Goal: Task Accomplishment & Management: Manage account settings

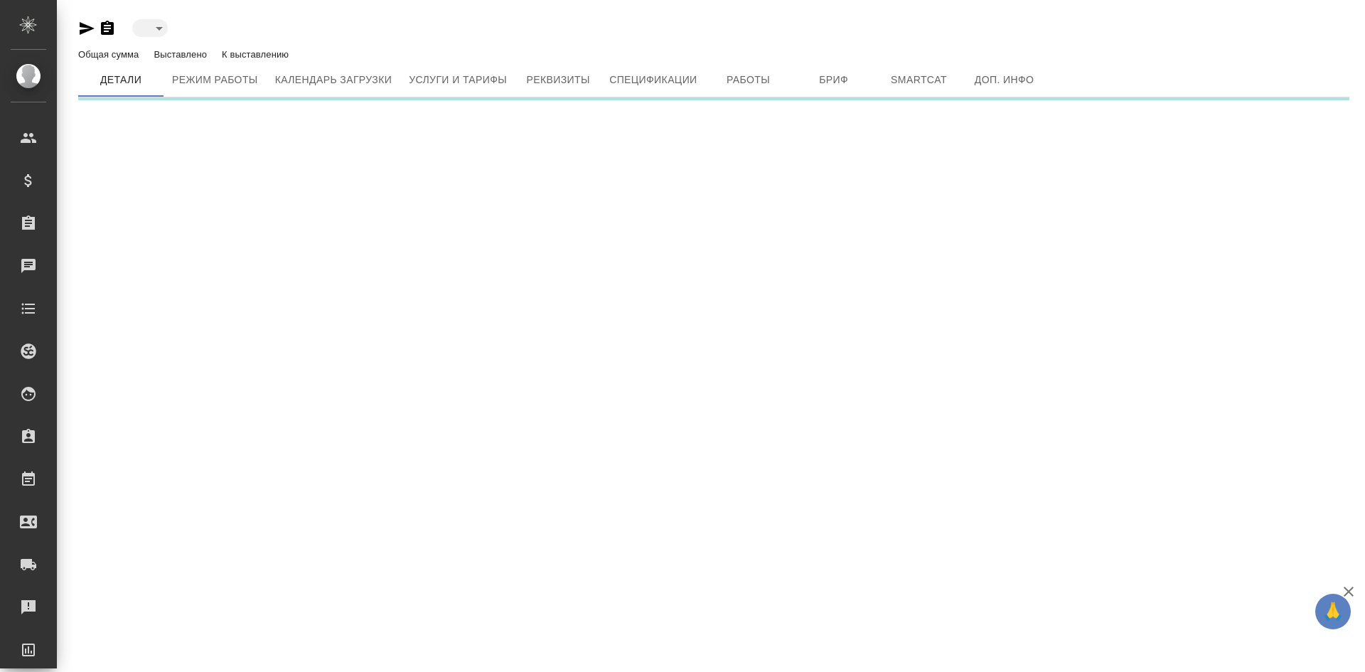
type input "active"
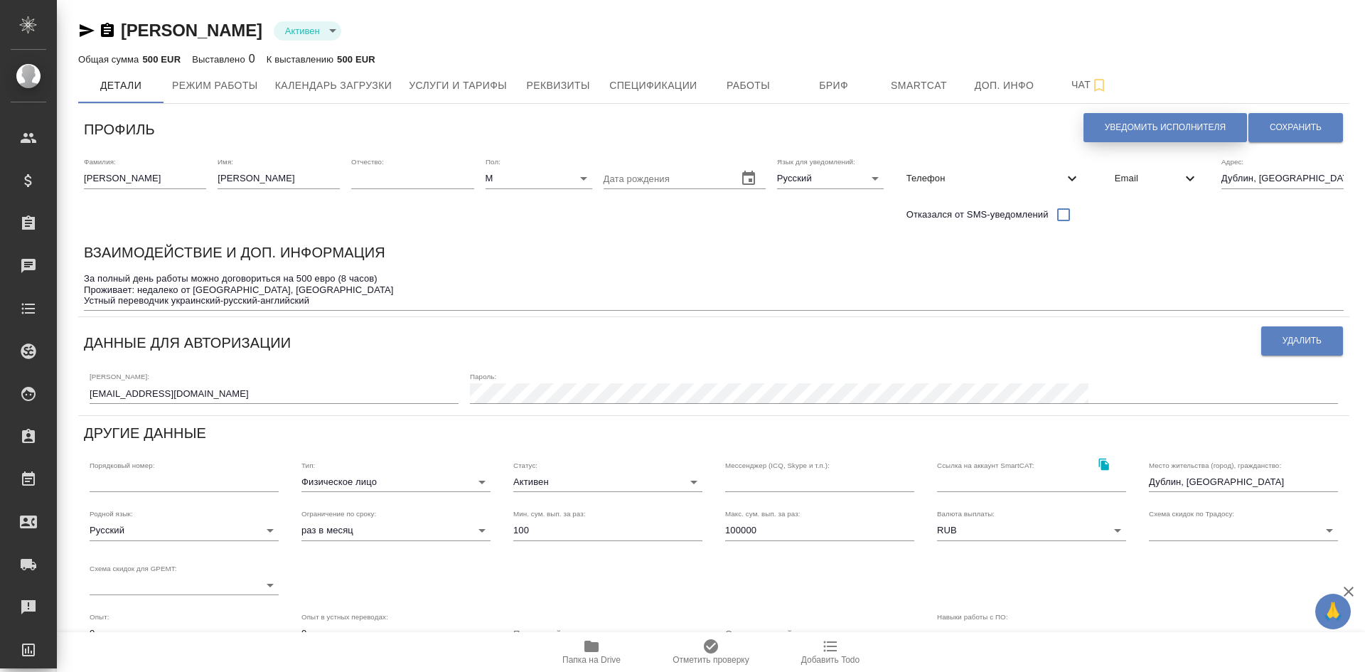
click at [1139, 124] on span "Уведомить исполнителя" at bounding box center [1165, 128] width 121 height 12
type textarea "Добрый день, Виктор! Ознакомиться с подробной информацией по выполненным работа…"
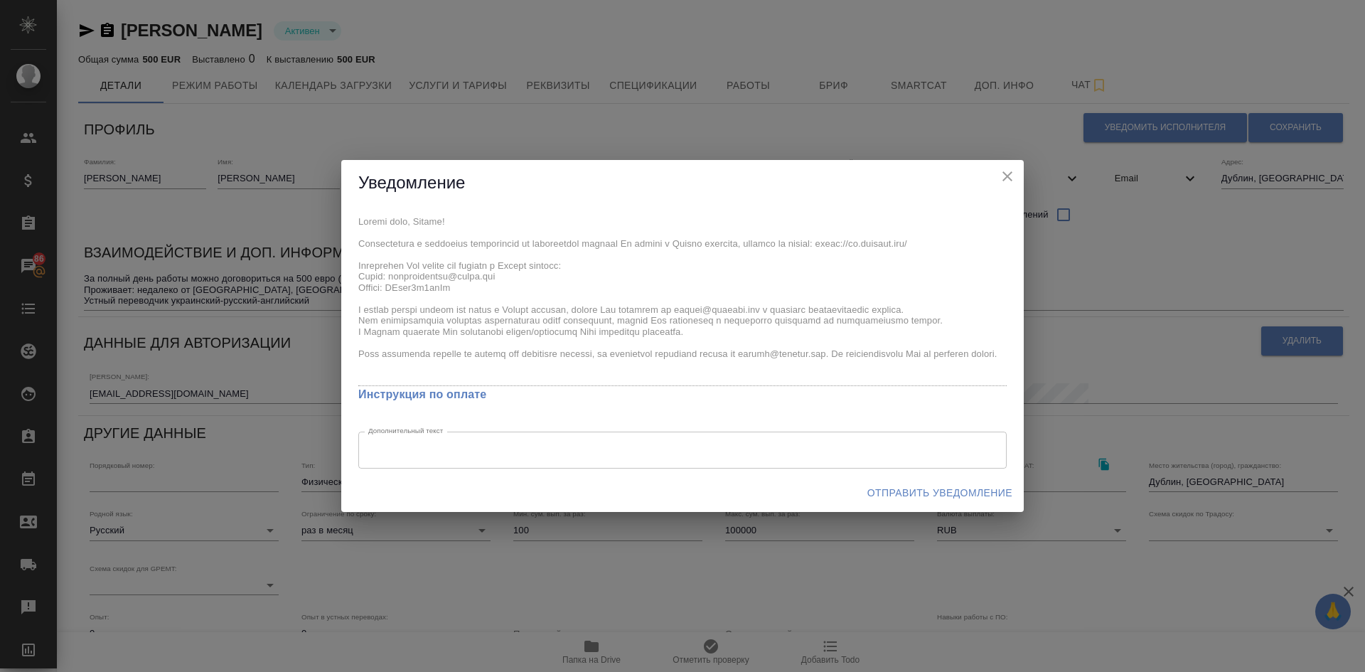
click at [911, 493] on span "Отправить уведомление" at bounding box center [939, 493] width 145 height 18
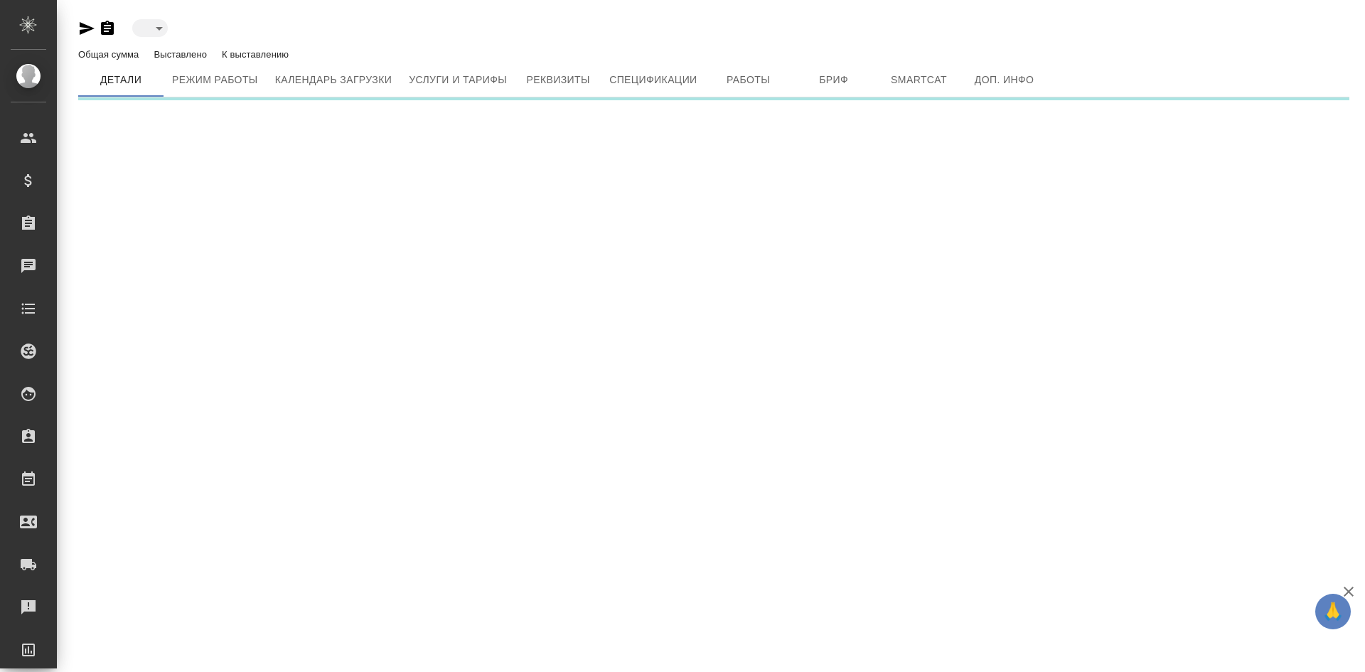
type input "active"
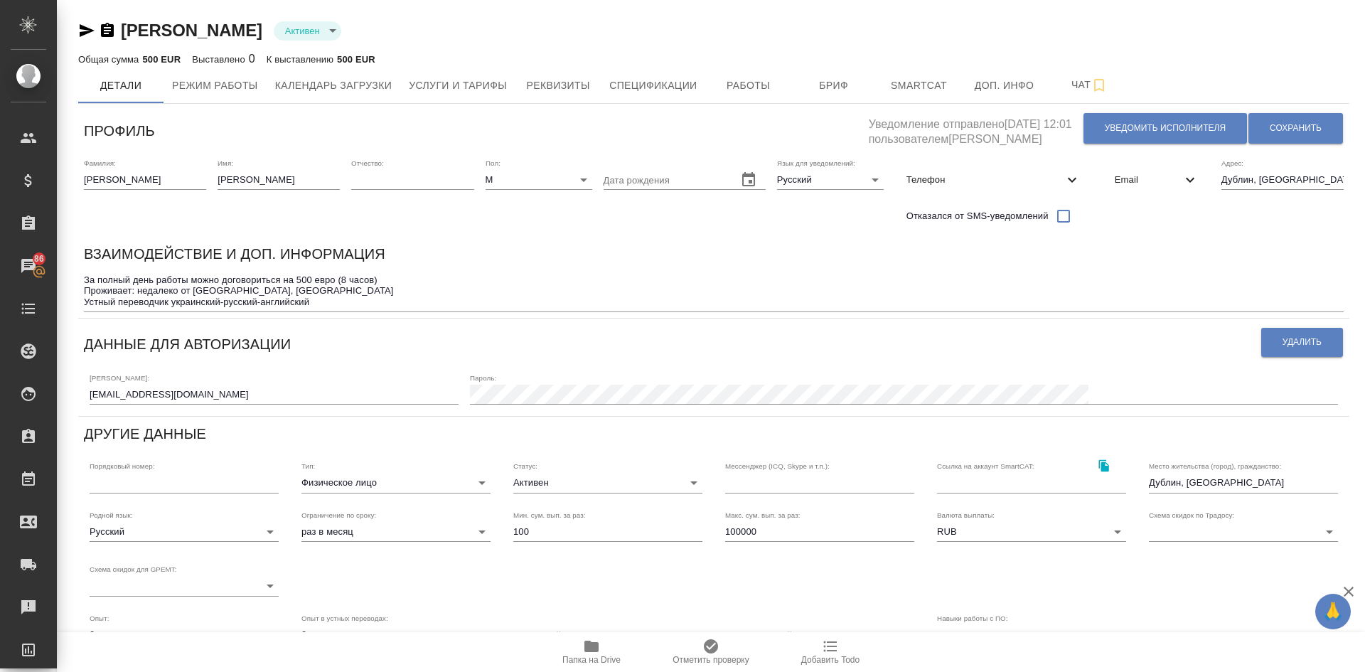
click at [472, 481] on body "🙏 .cls-1 fill:#fff; AWATERA Demidova Tatyana Клиенты Спецификации Заказы 86 Чат…" at bounding box center [682, 336] width 1365 height 672
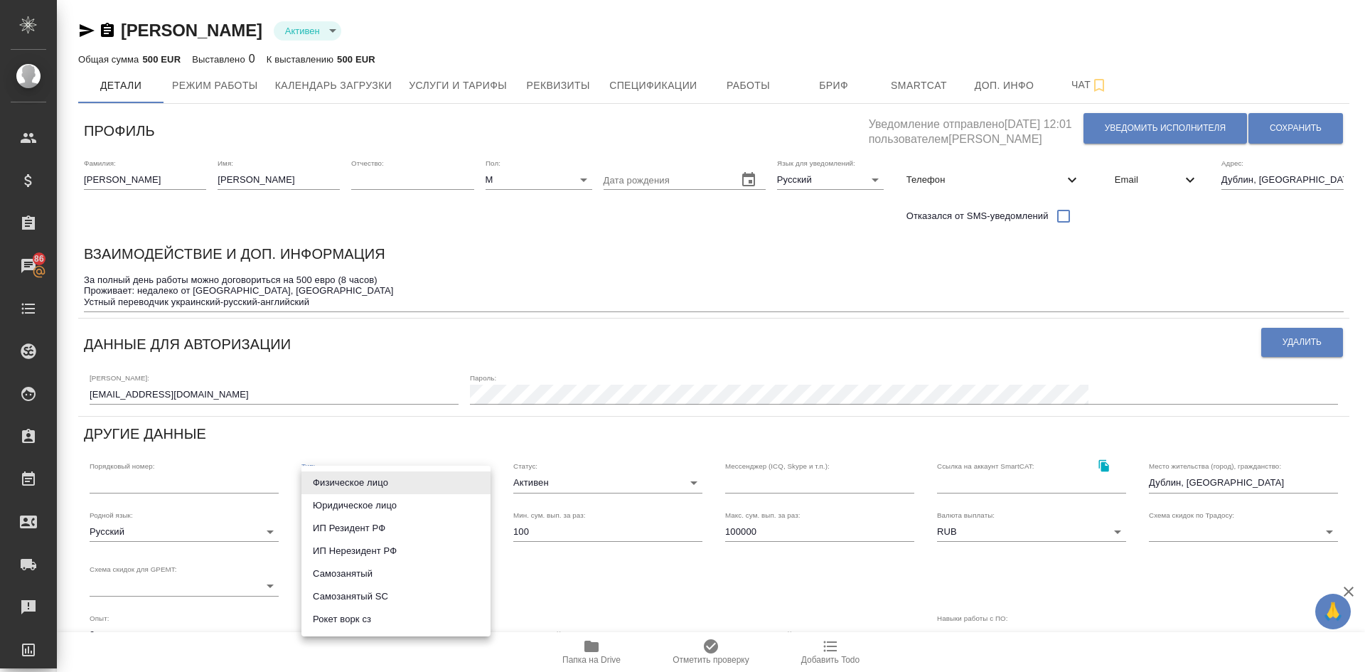
click at [510, 360] on div at bounding box center [682, 336] width 1365 height 672
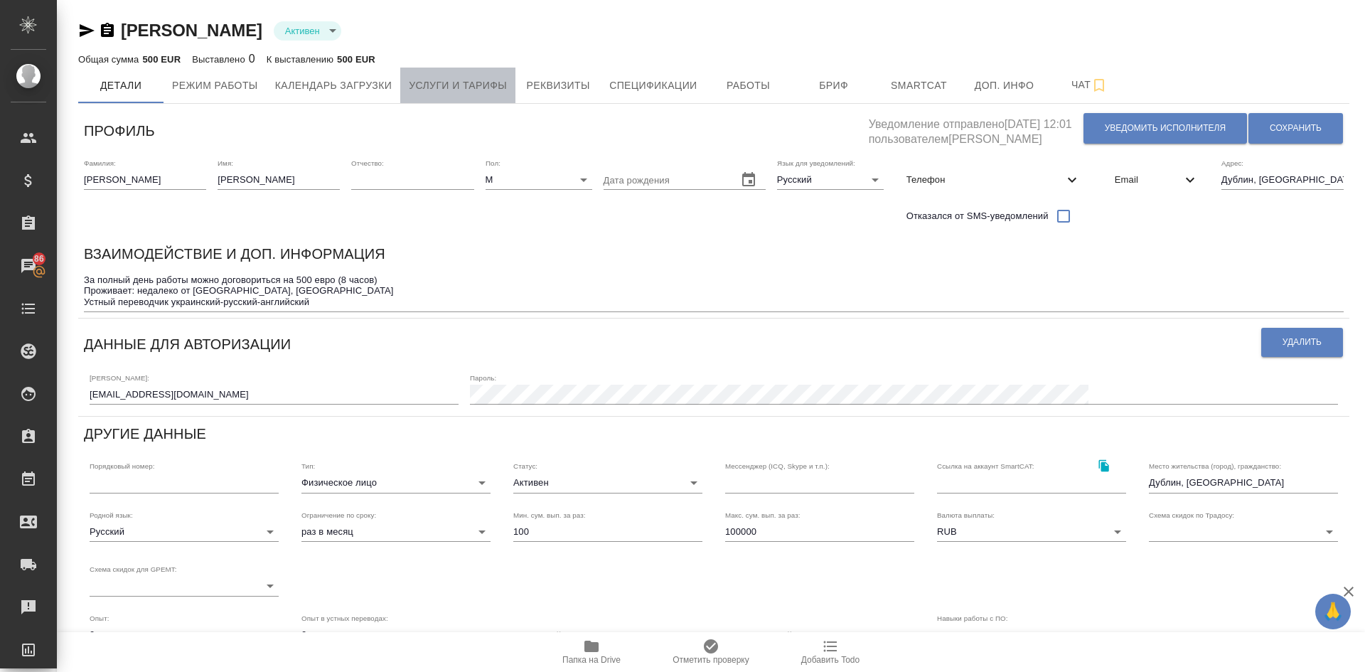
click at [479, 83] on span "Услуги и тарифы" at bounding box center [458, 86] width 98 height 18
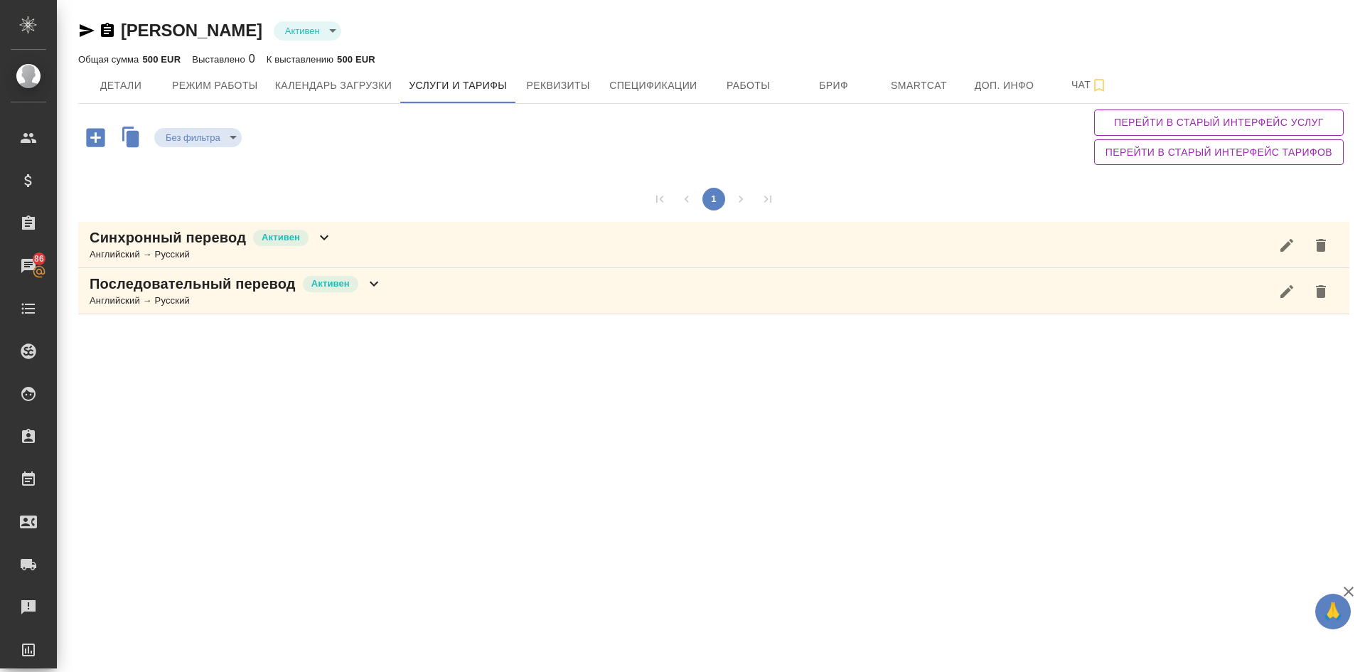
click at [176, 242] on p "Синхронный перевод" at bounding box center [168, 237] width 156 height 20
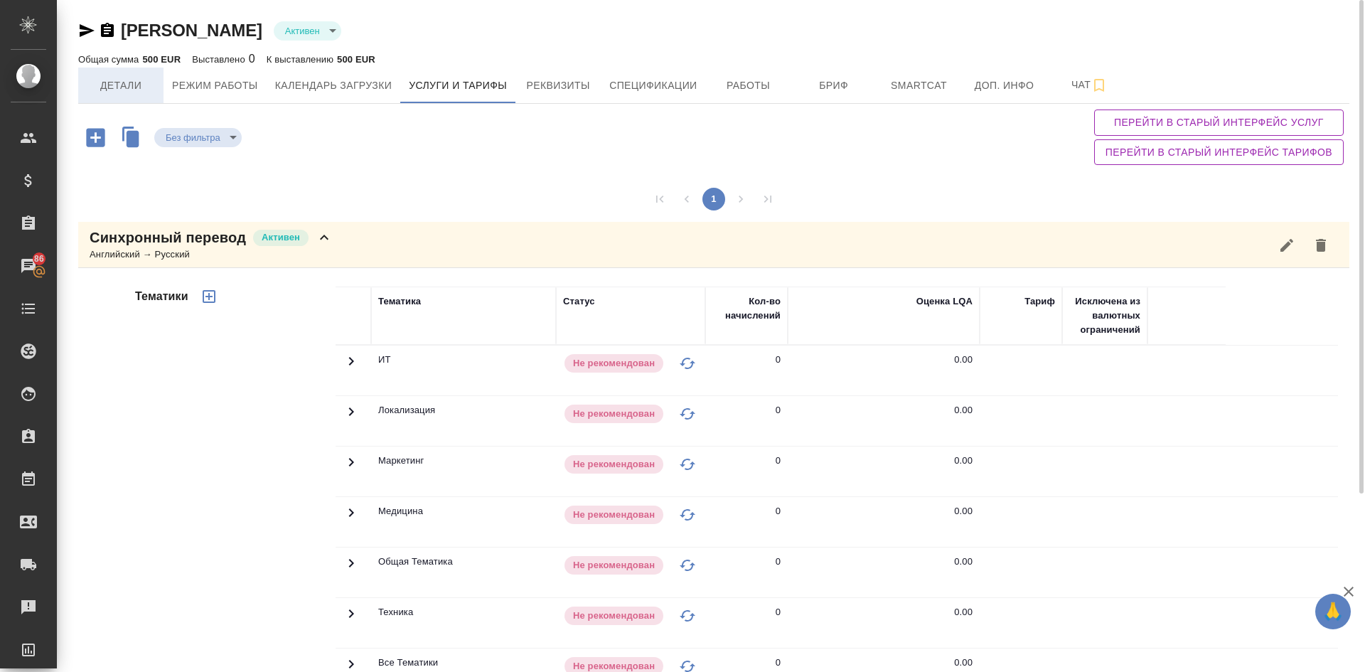
click at [112, 84] on span "Детали" at bounding box center [121, 86] width 68 height 18
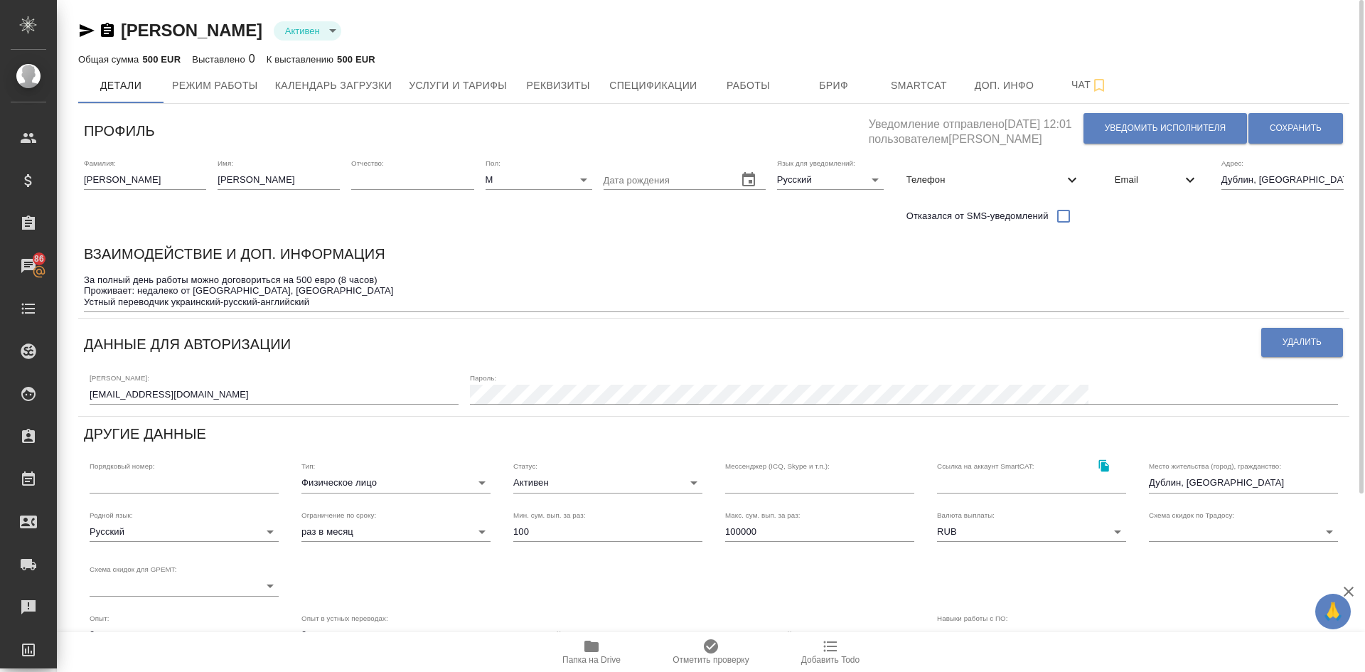
click at [1113, 533] on body "🙏 .cls-1 fill:#fff; AWATERA Demidova Tatyana Клиенты Спецификации Заказы 86 Чат…" at bounding box center [682, 336] width 1365 height 672
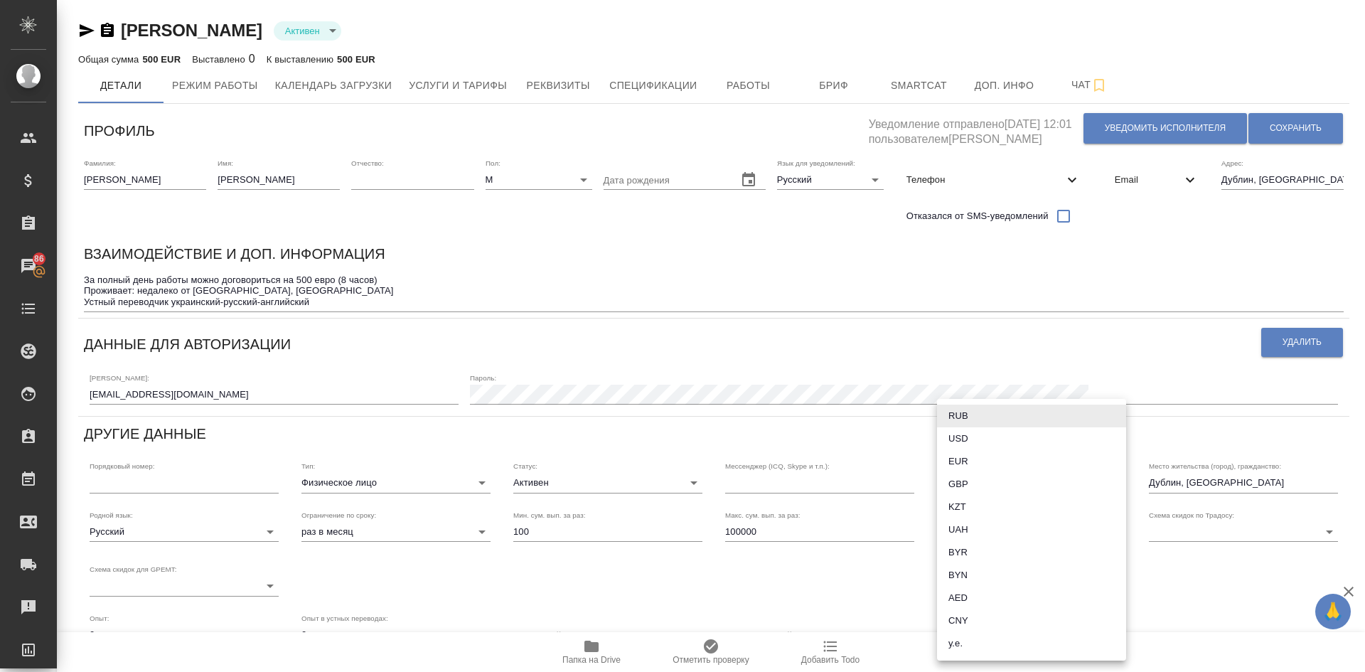
click at [958, 461] on li "EUR" at bounding box center [1031, 461] width 189 height 23
type input "EUR"
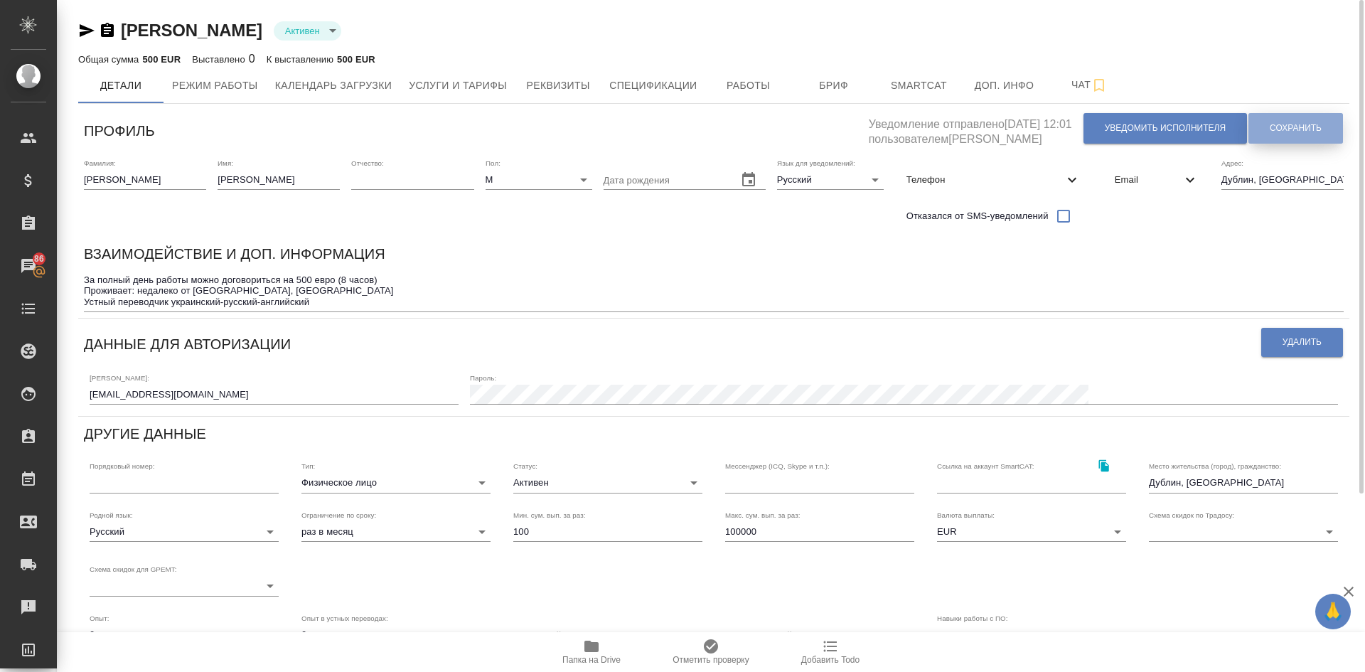
drag, startPoint x: 1293, startPoint y: 125, endPoint x: 1294, endPoint y: 133, distance: 7.9
click at [1293, 126] on span "Сохранить" at bounding box center [1296, 128] width 52 height 12
click at [480, 481] on body "🙏 .cls-1 fill:#fff; AWATERA Demidova Tatyana Клиенты Спецификации Заказы 86 Чат…" at bounding box center [682, 336] width 1365 height 672
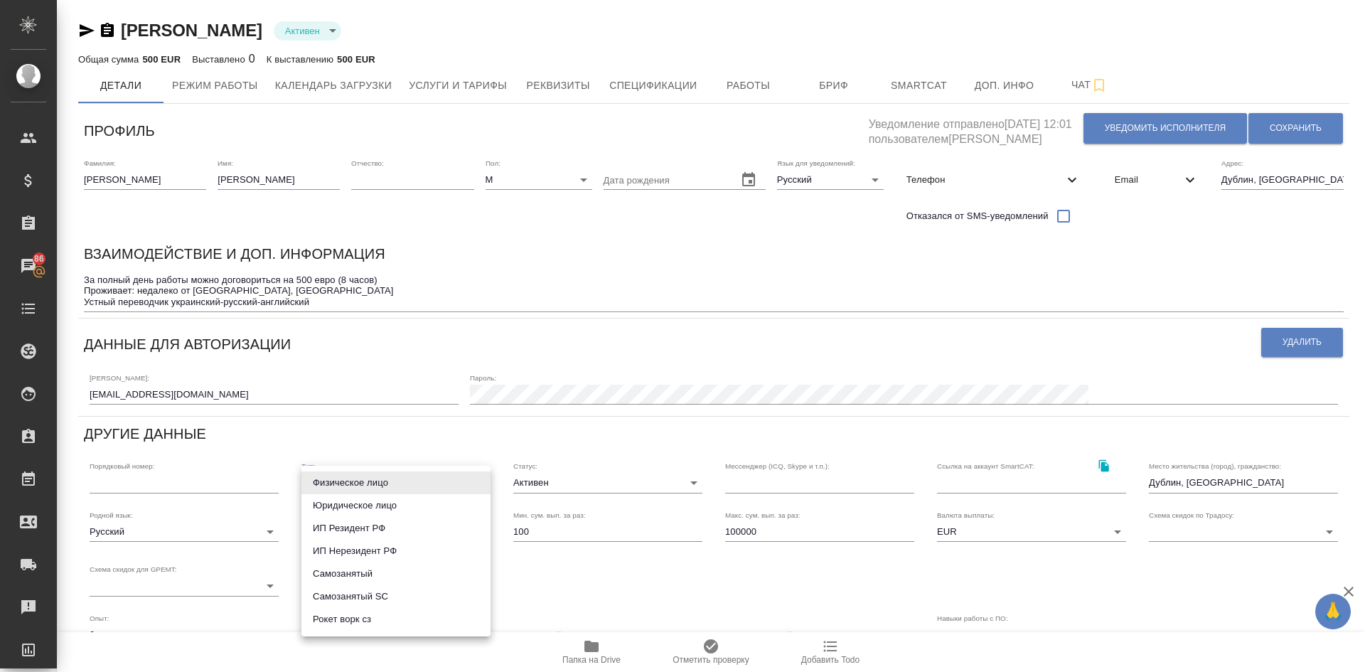
click at [764, 539] on div at bounding box center [682, 336] width 1365 height 672
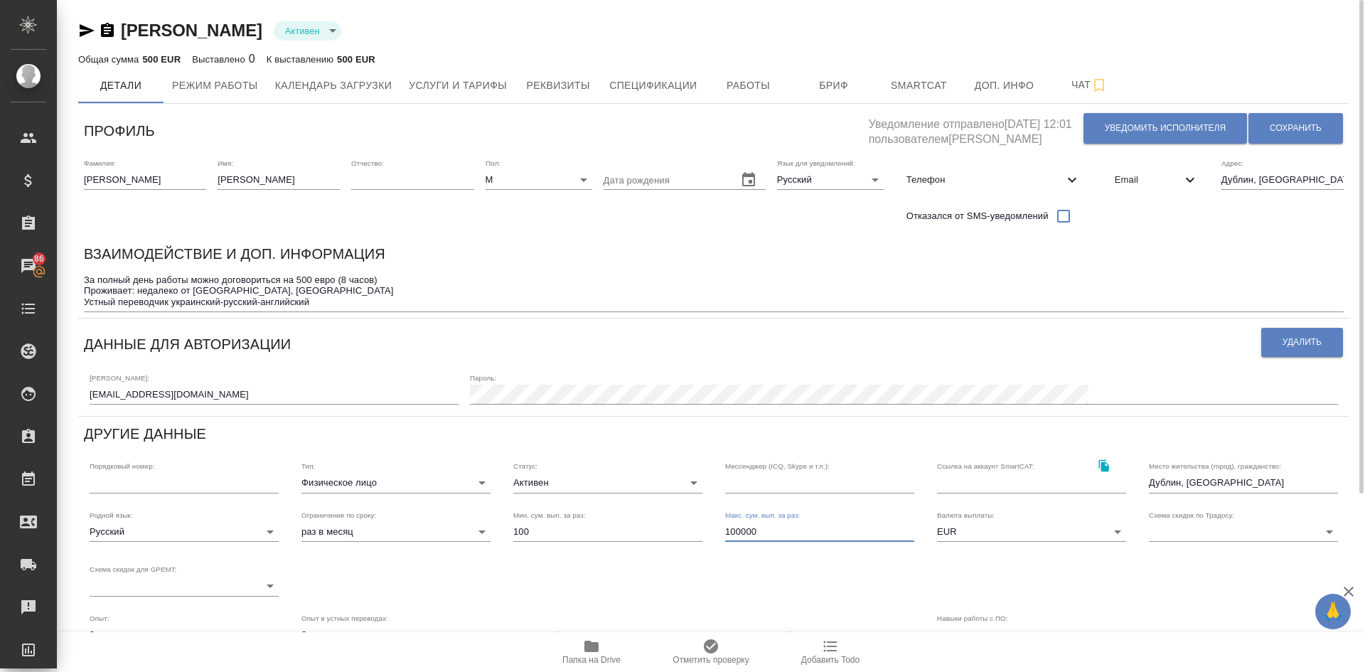
drag, startPoint x: 767, startPoint y: 530, endPoint x: 650, endPoint y: 494, distance: 121.9
click at [653, 500] on div "Родной язык: Русский 5b23e16b512f265610b605f7 Ограничение по сроку: раз в месяц…" at bounding box center [713, 553] width 1271 height 109
type input "5000"
click at [1317, 128] on span "Сохранить" at bounding box center [1296, 128] width 52 height 12
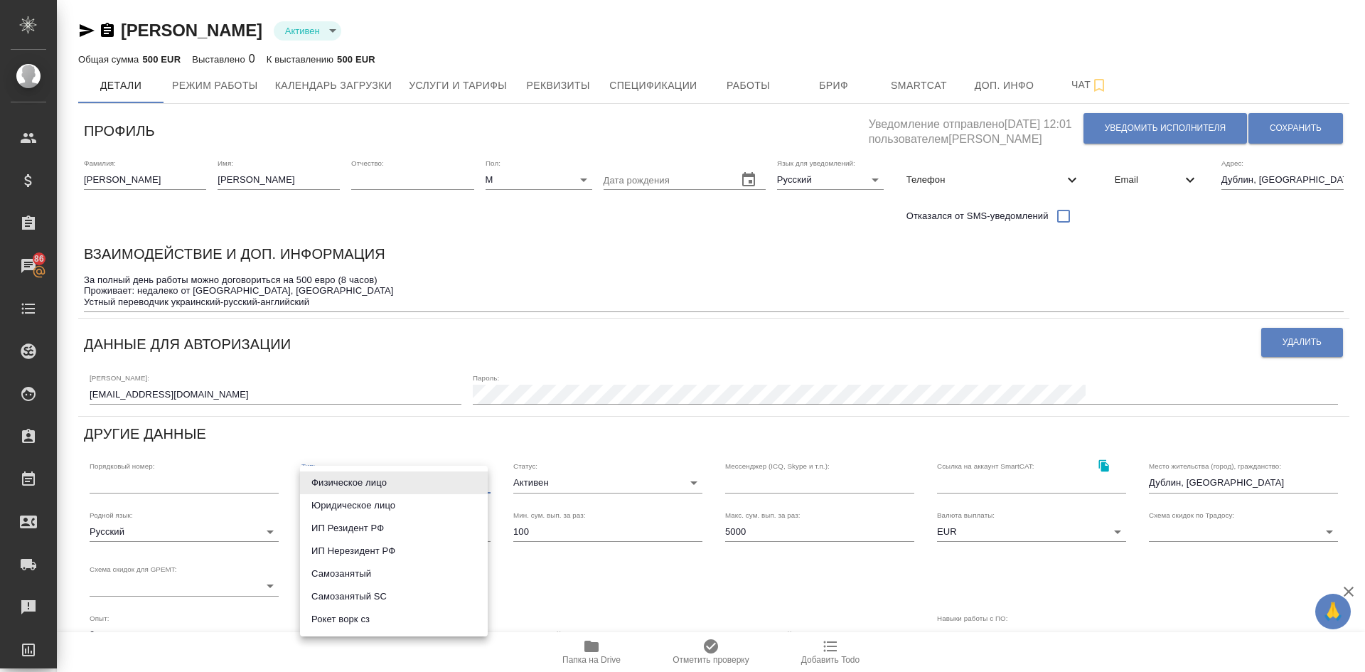
click at [478, 484] on body "🙏 .cls-1 fill:#fff; AWATERA Demidova Tatyana Клиенты Спецификации Заказы 86 Чат…" at bounding box center [682, 336] width 1365 height 672
click at [73, 174] on div at bounding box center [682, 336] width 1365 height 672
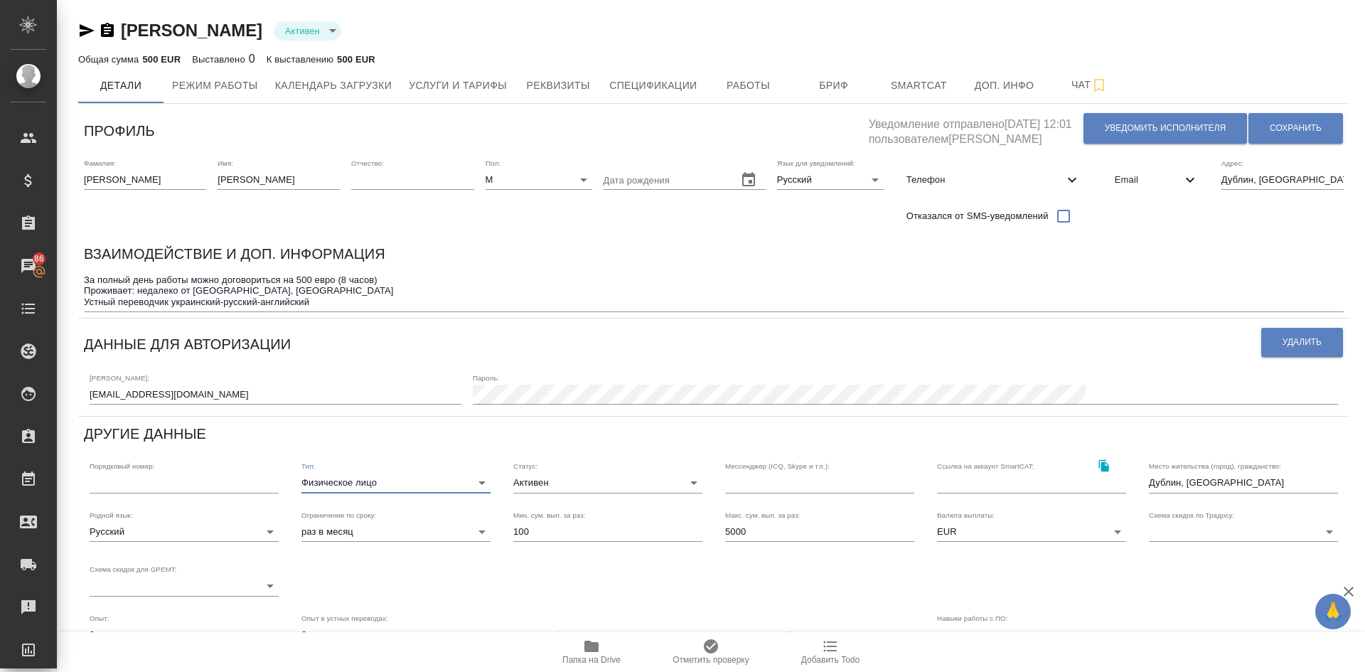
click at [87, 178] on input "Козырев" at bounding box center [145, 180] width 122 height 20
click at [85, 178] on input "Козырев" at bounding box center [145, 180] width 122 height 20
type input "SC Козырев"
click at [1276, 127] on span "Сохранить" at bounding box center [1296, 128] width 52 height 12
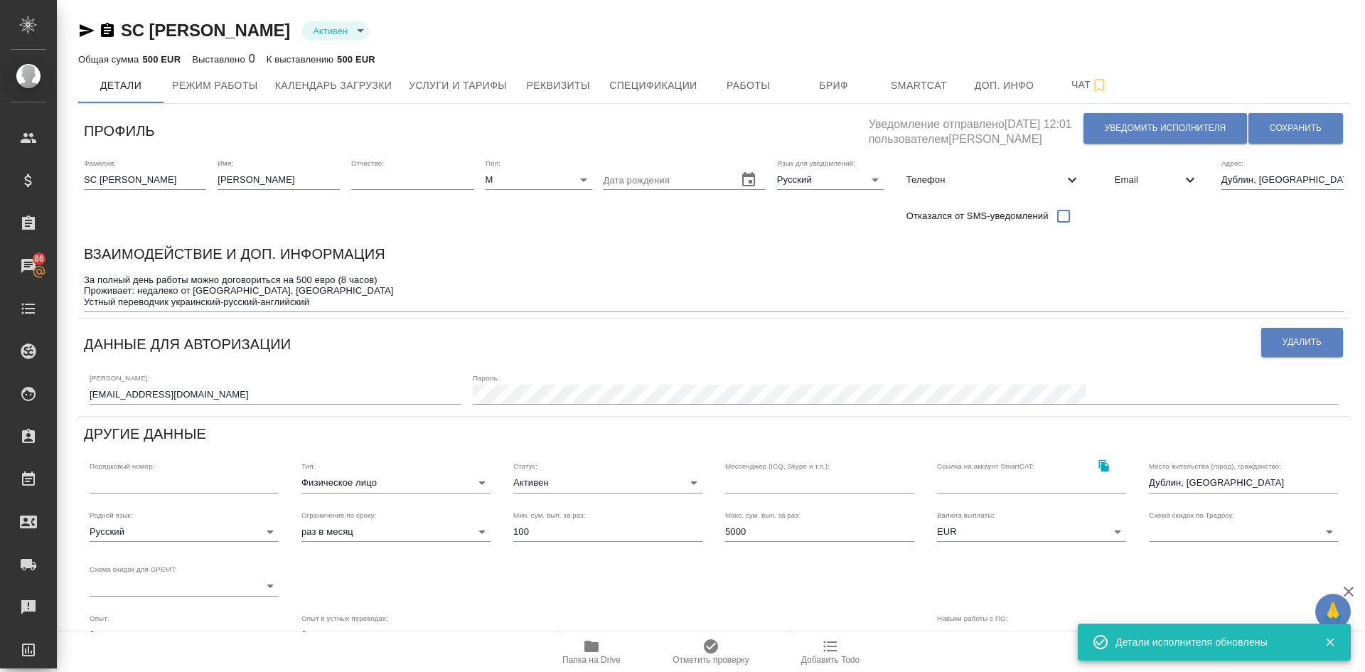
click at [477, 482] on body "🙏 .cls-1 fill:#fff; AWATERA Demidova Tatyana Клиенты Спецификации Заказы 86 Чат…" at bounding box center [682, 336] width 1365 height 672
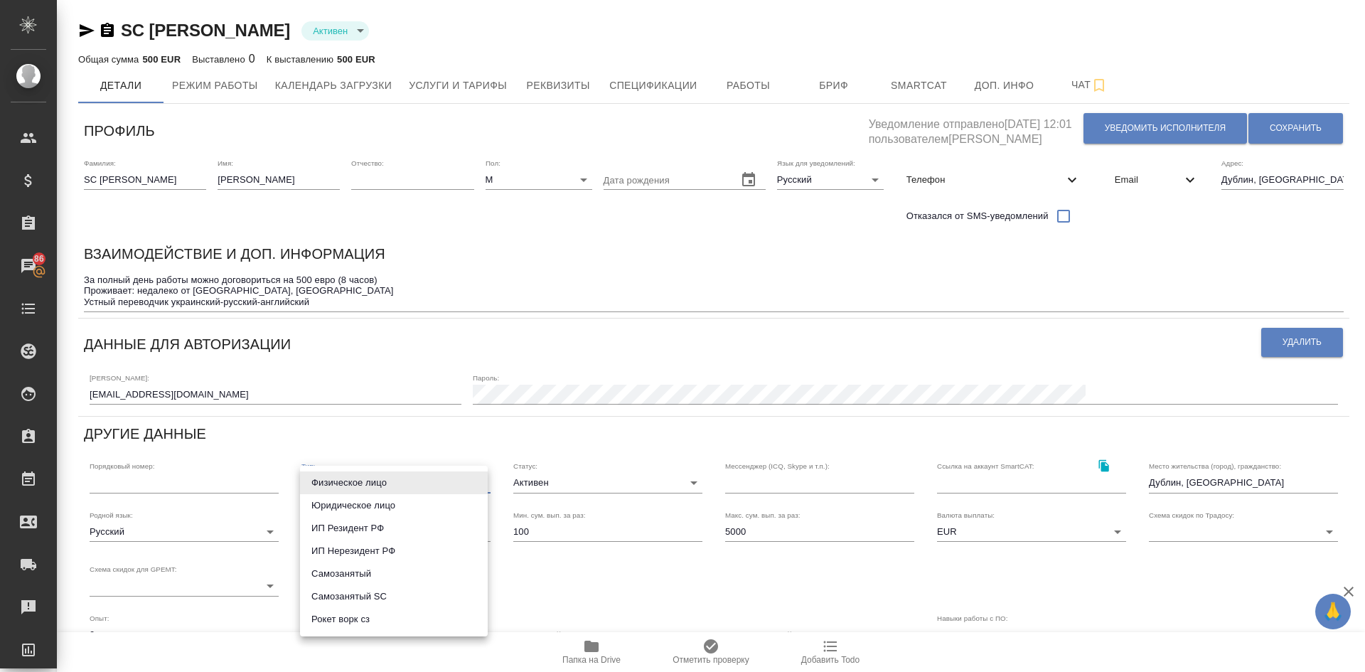
click at [466, 359] on div at bounding box center [682, 336] width 1365 height 672
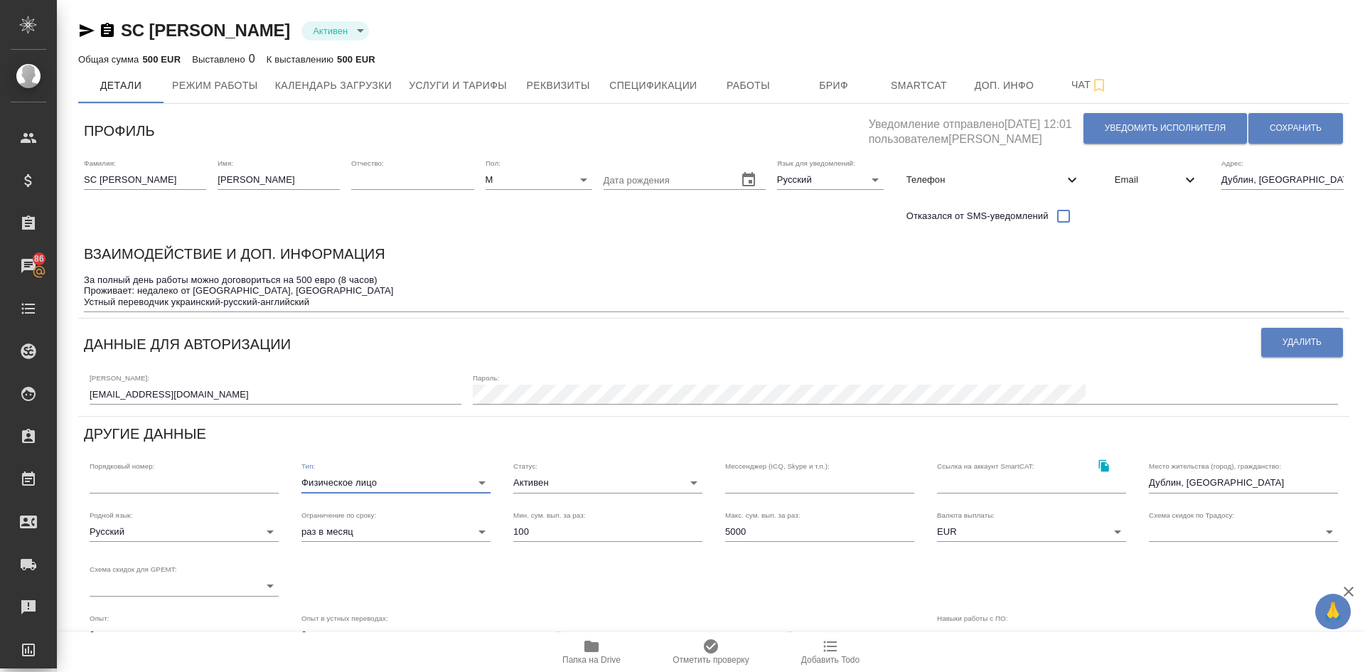
click at [710, 279] on textarea "За полный день работы можно договориться на 500 евро (8 часов) Проживает: недал…" at bounding box center [714, 290] width 1260 height 33
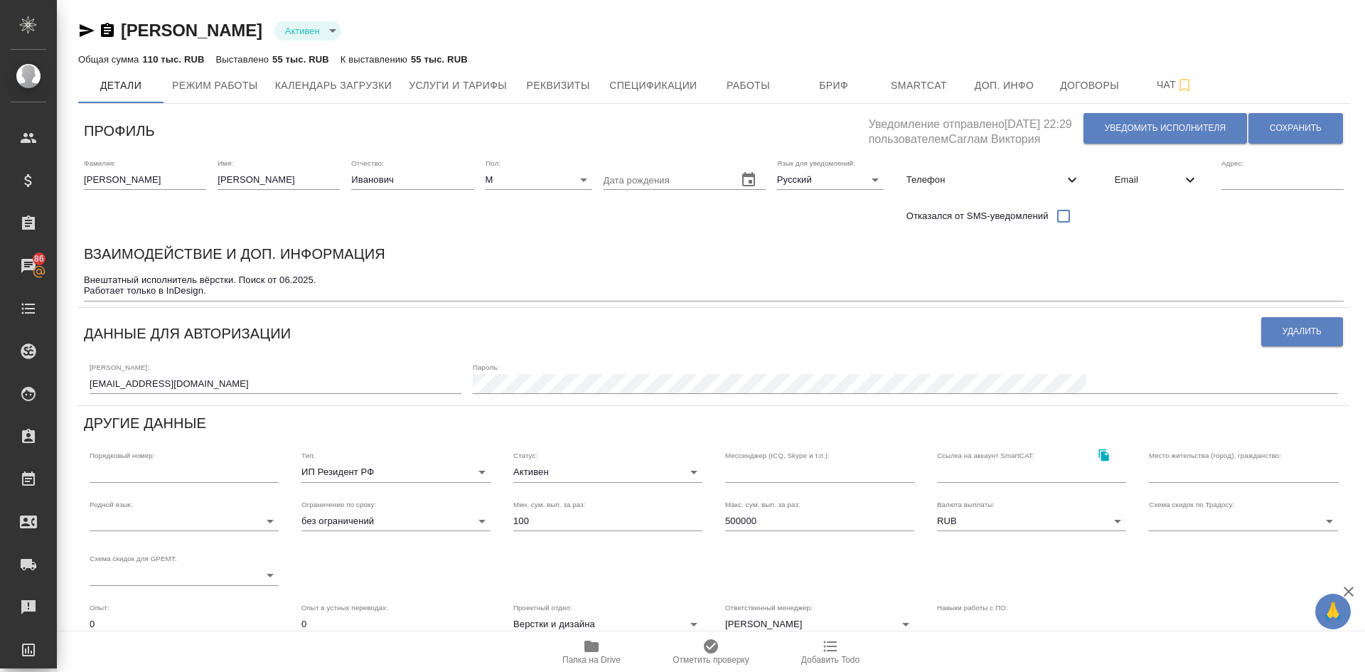
scroll to position [201, 0]
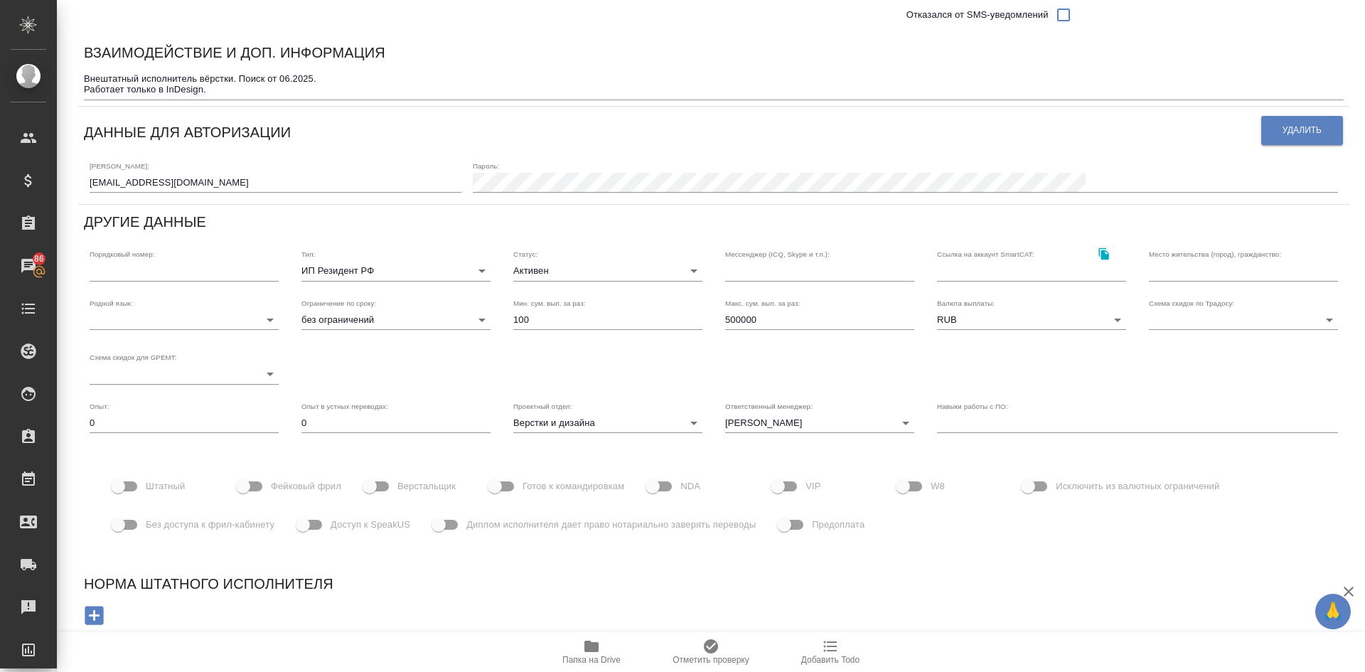
click at [386, 487] on input "Верстальщик" at bounding box center [369, 486] width 81 height 27
checkbox input "true"
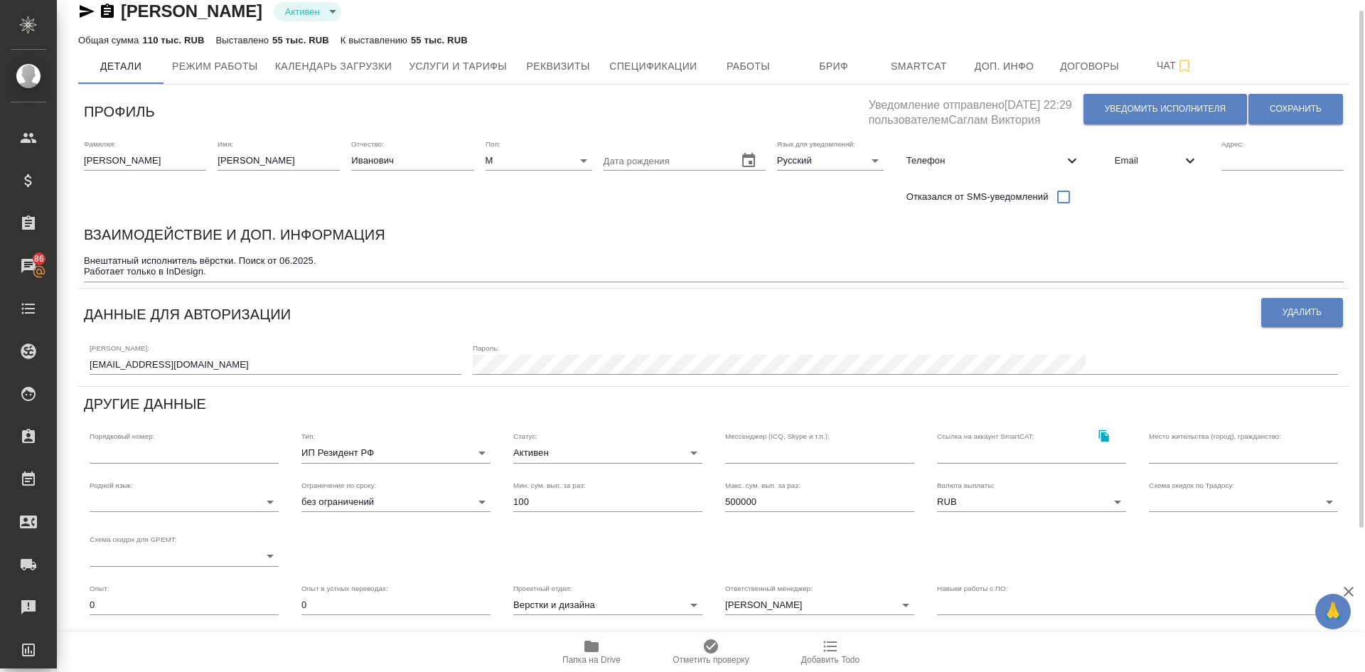
scroll to position [17, 0]
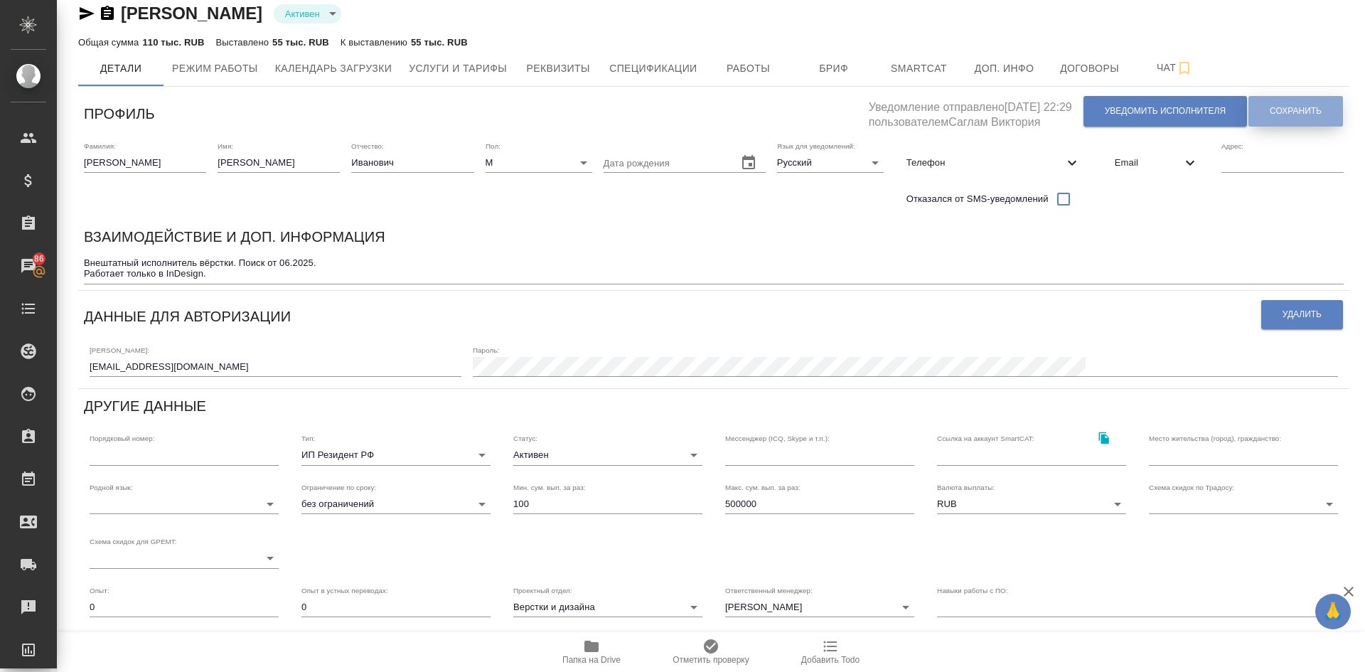
click at [1258, 107] on button "Сохранить" at bounding box center [1295, 111] width 95 height 31
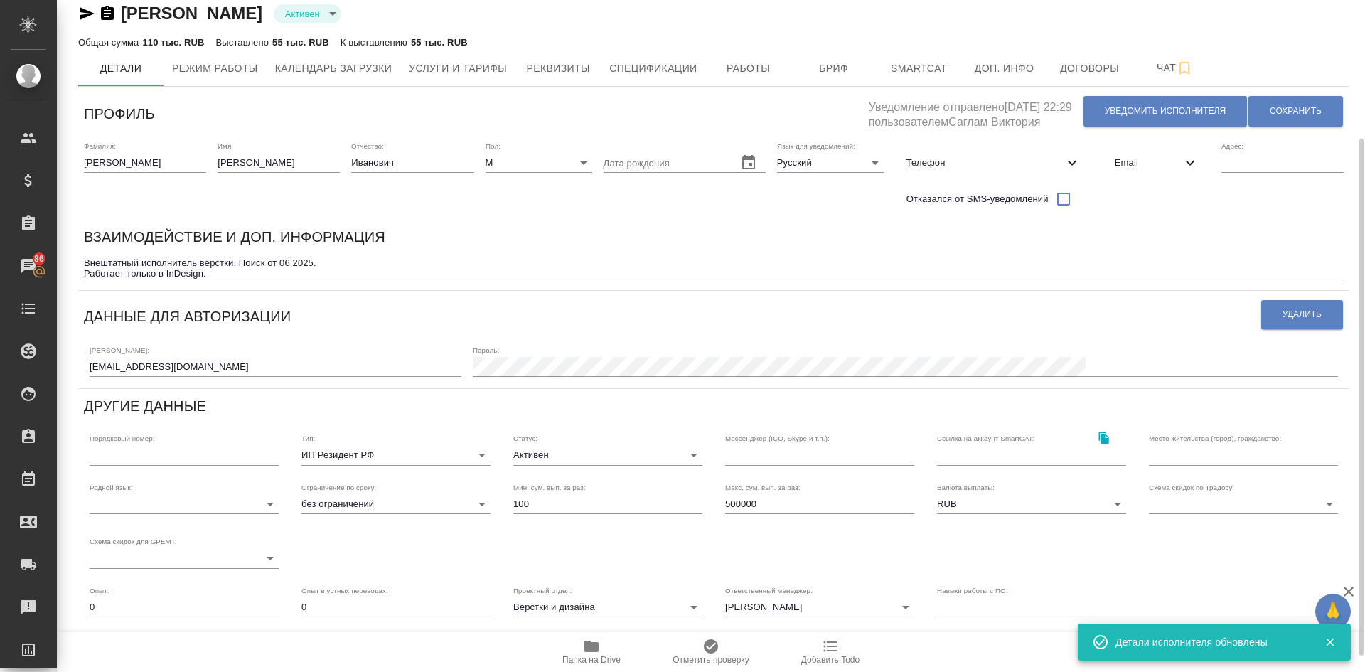
scroll to position [201, 0]
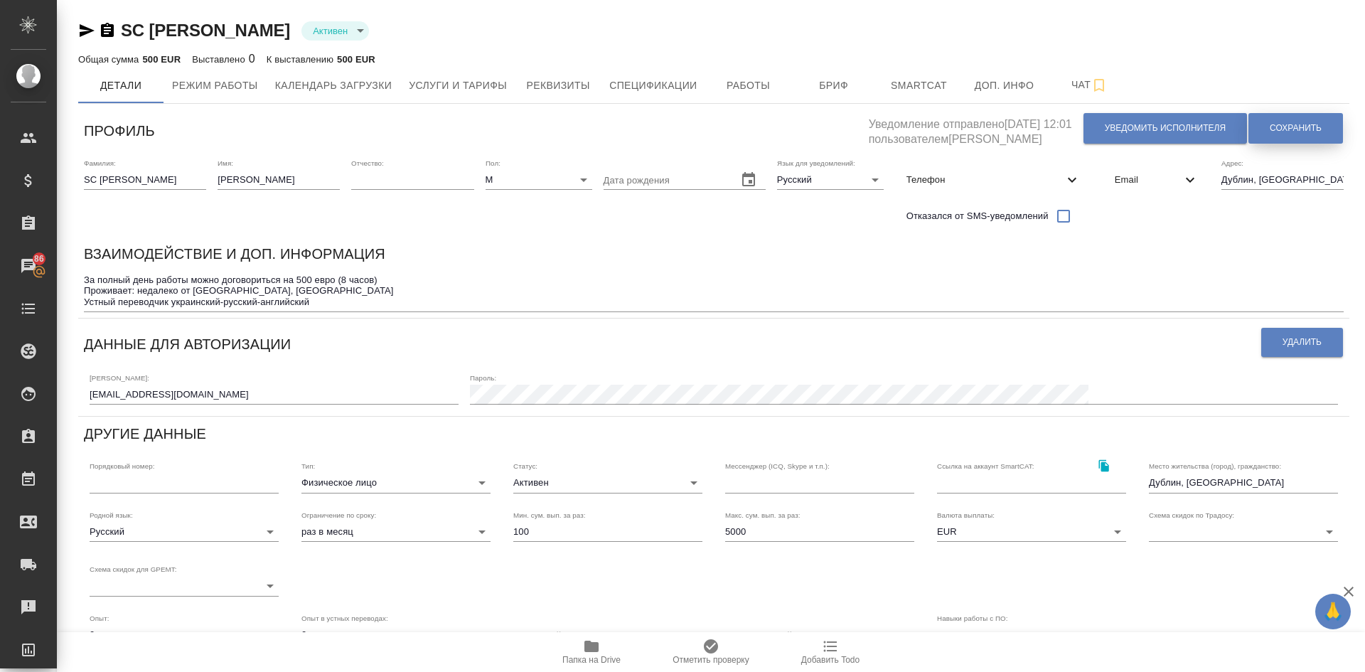
click at [1297, 131] on span "Сохранить" at bounding box center [1296, 128] width 52 height 12
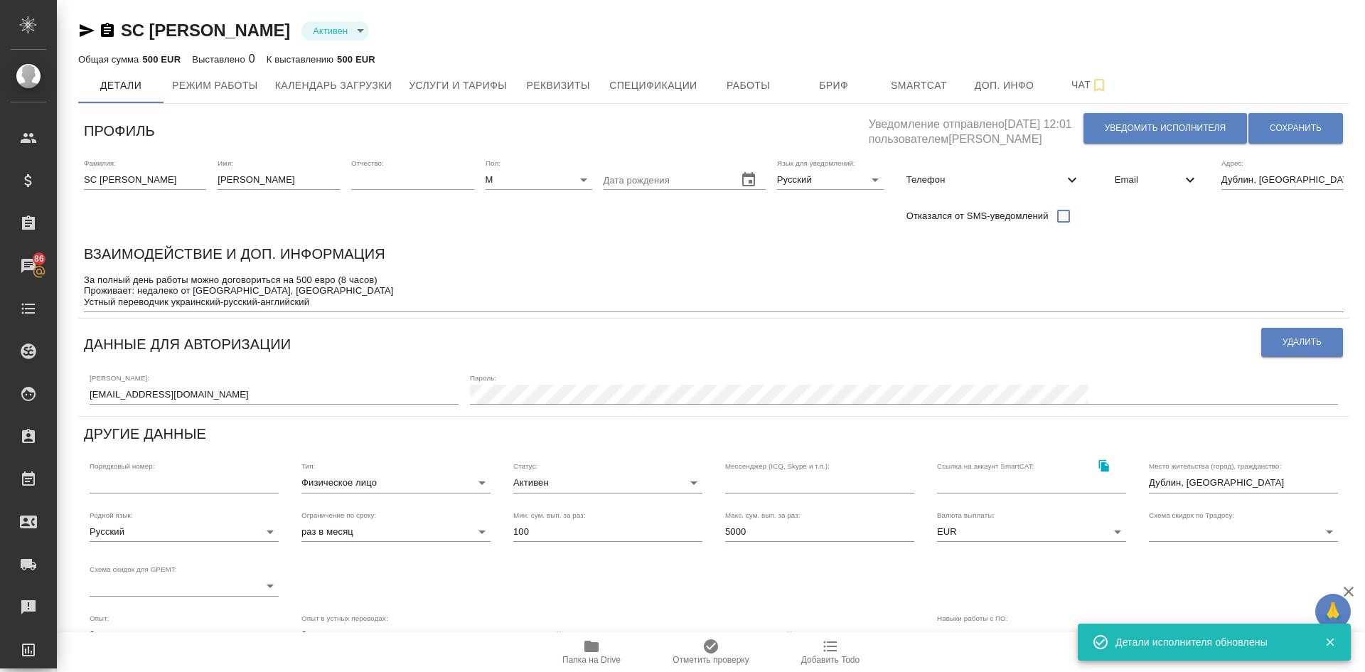
click at [482, 481] on body "🙏 .cls-1 fill:#fff; AWATERA Demidova Tatyana Клиенты Спецификации Заказы 86 Чат…" at bounding box center [682, 336] width 1365 height 672
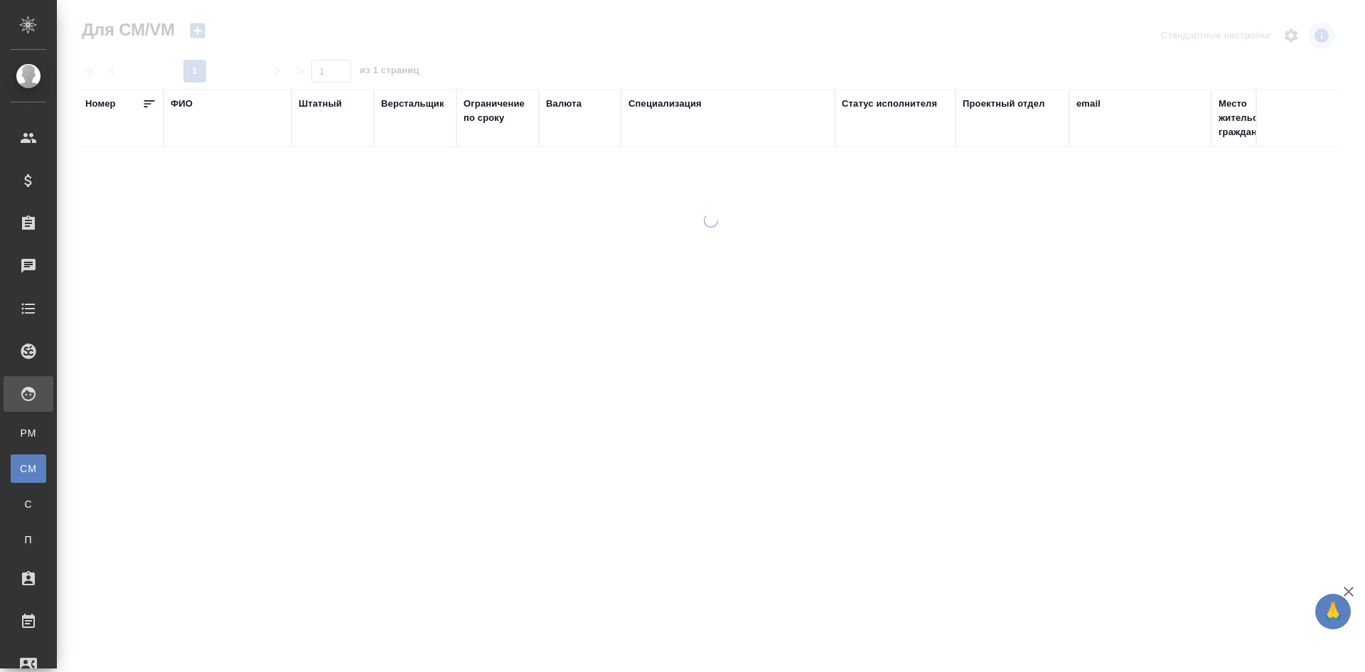
click at [179, 102] on div "ФИО" at bounding box center [182, 104] width 22 height 14
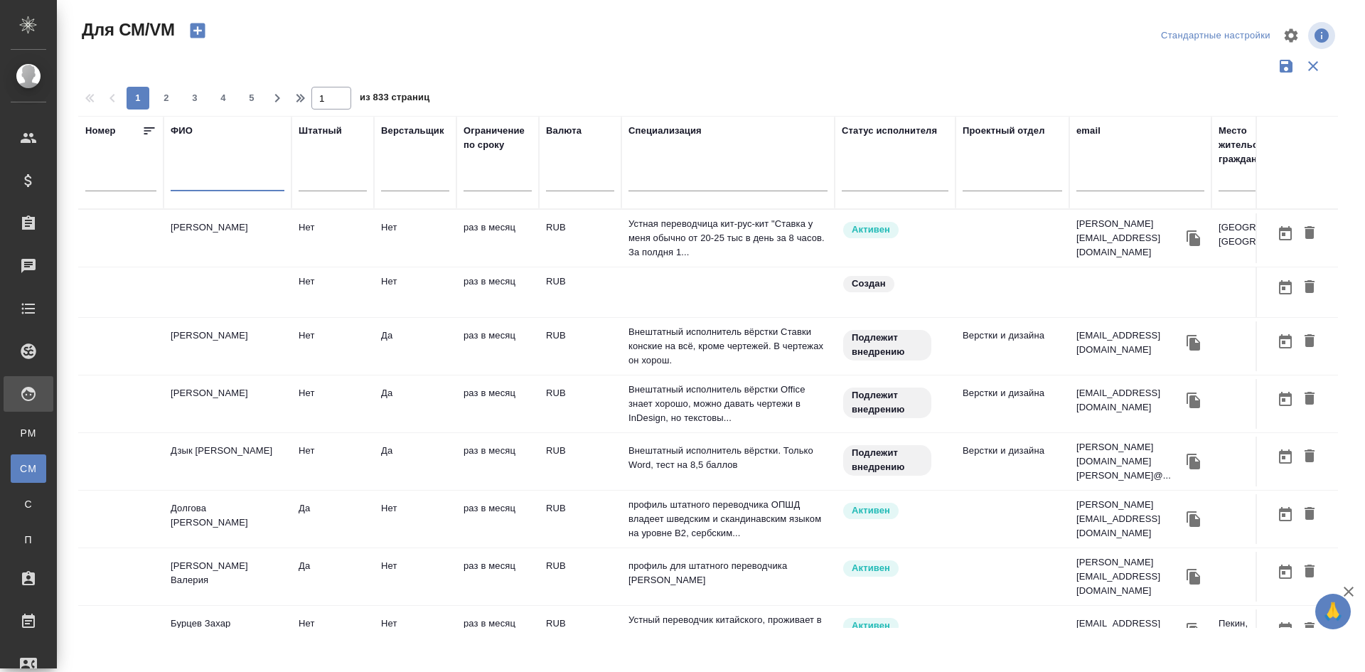
click at [195, 174] on input "text" at bounding box center [228, 182] width 114 height 18
type input "l"
type input "[PERSON_NAME]"
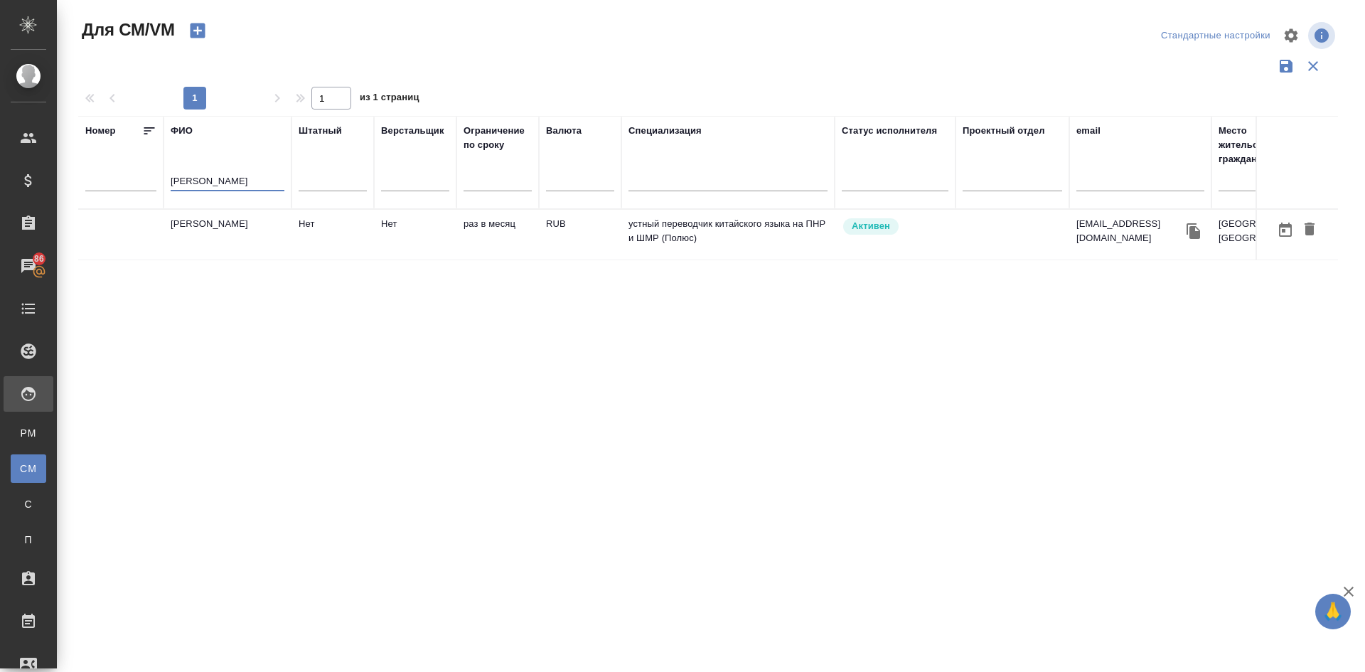
click at [242, 223] on td "[PERSON_NAME]" at bounding box center [228, 235] width 128 height 50
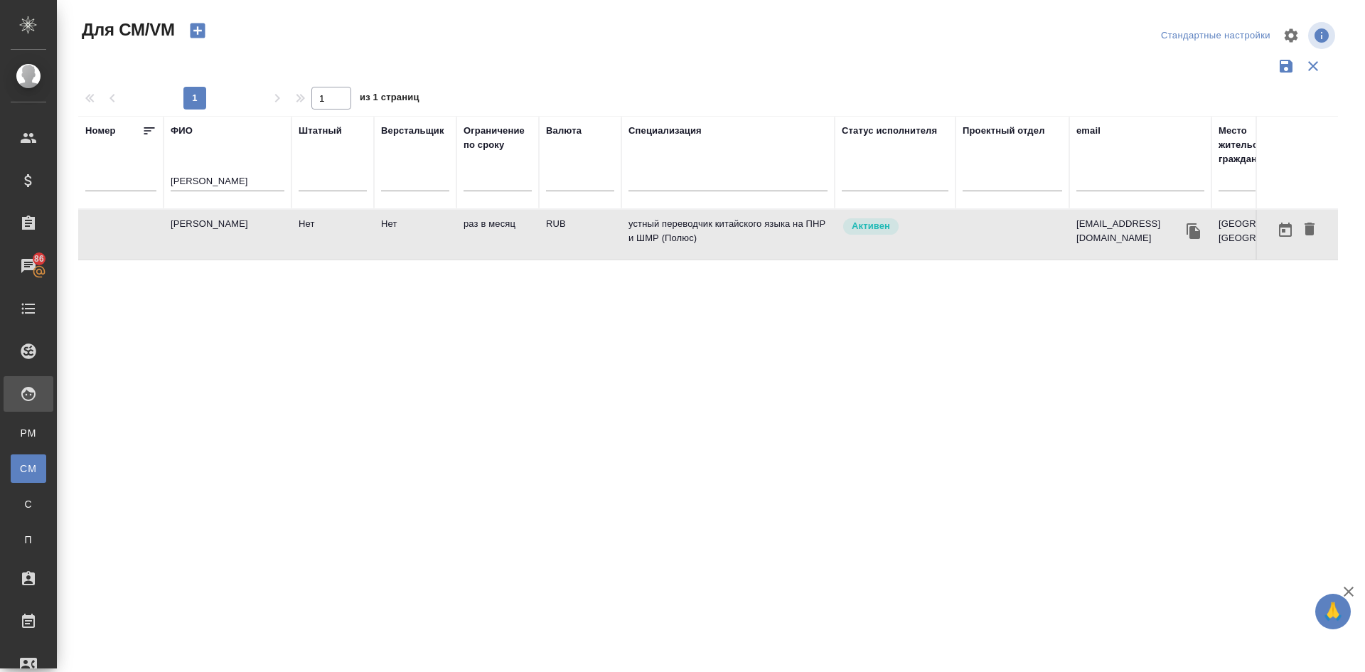
click at [242, 223] on td "[PERSON_NAME]" at bounding box center [228, 235] width 128 height 50
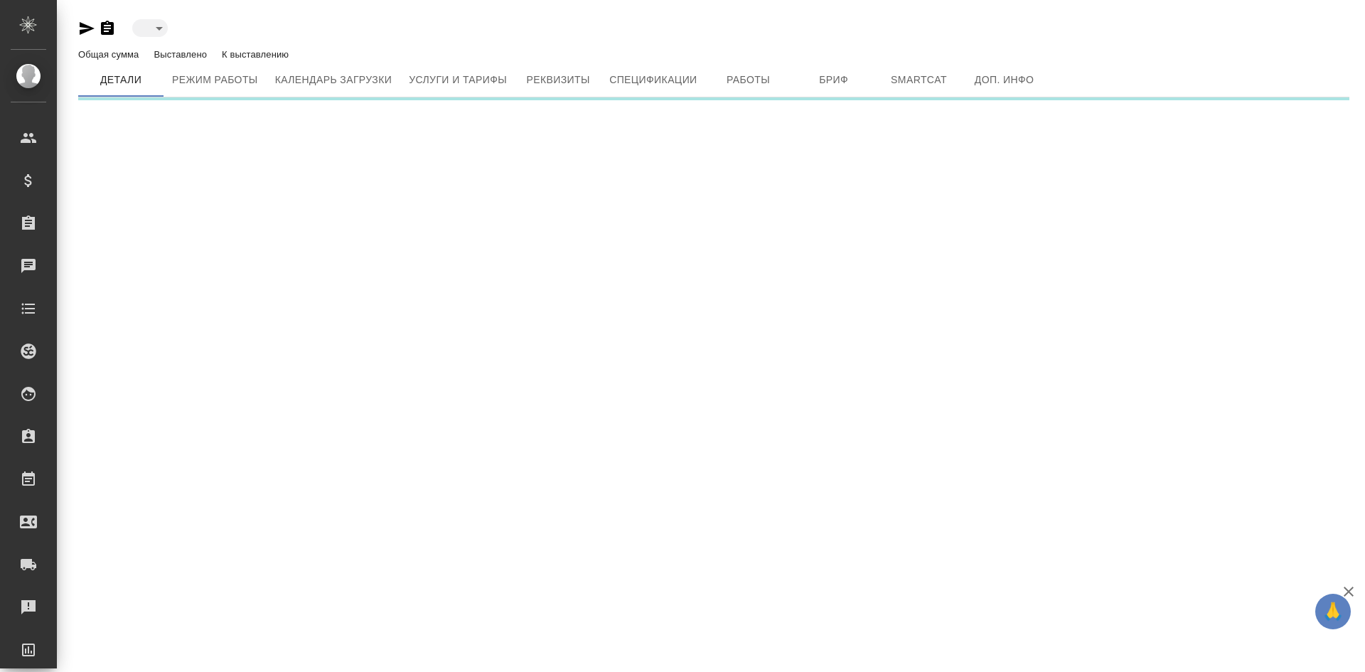
type input "active"
